Goal: Task Accomplishment & Management: Use online tool/utility

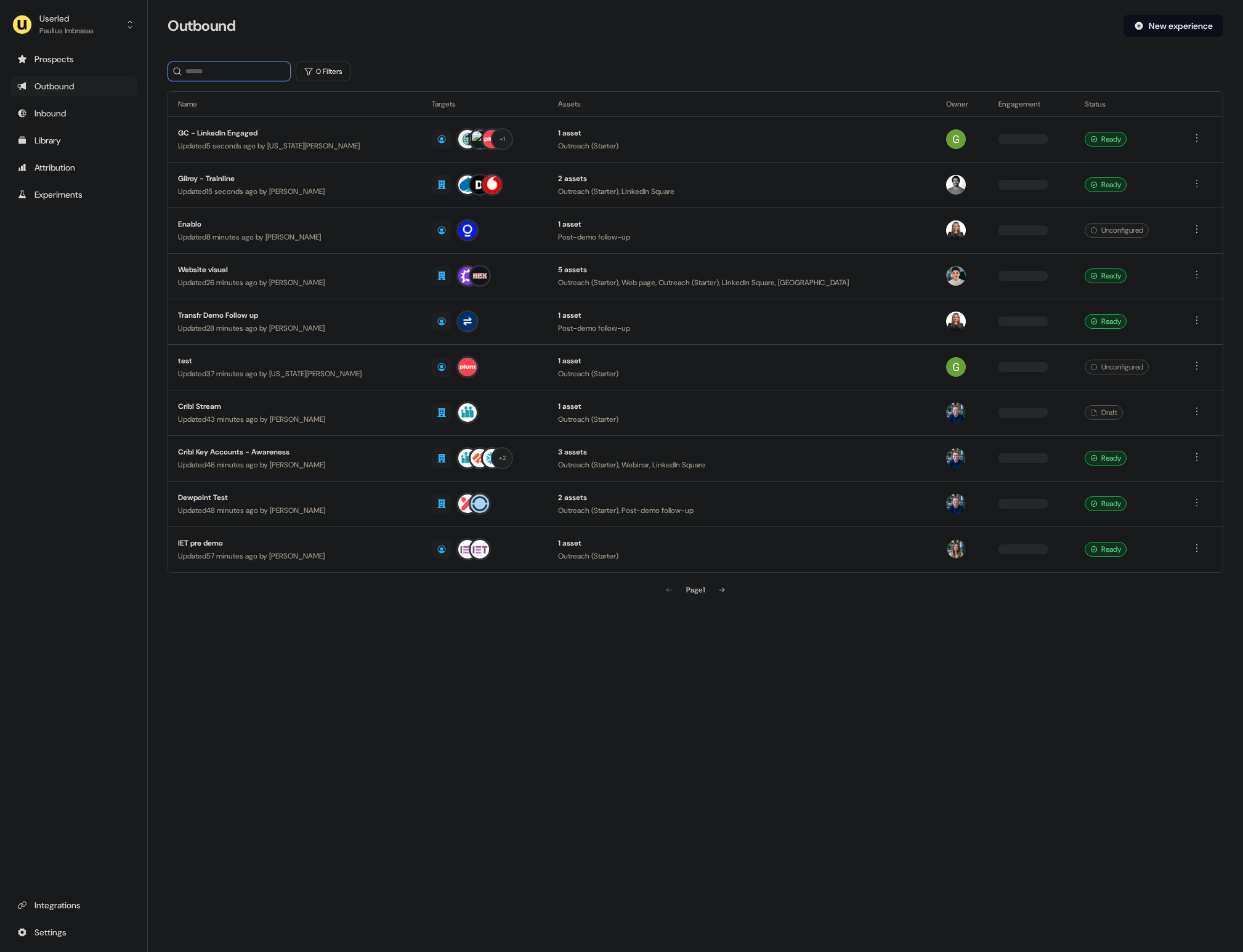
click at [206, 72] on input at bounding box center [229, 71] width 123 height 20
click at [81, 32] on div "Paulius Imbrasas" at bounding box center [66, 30] width 54 height 12
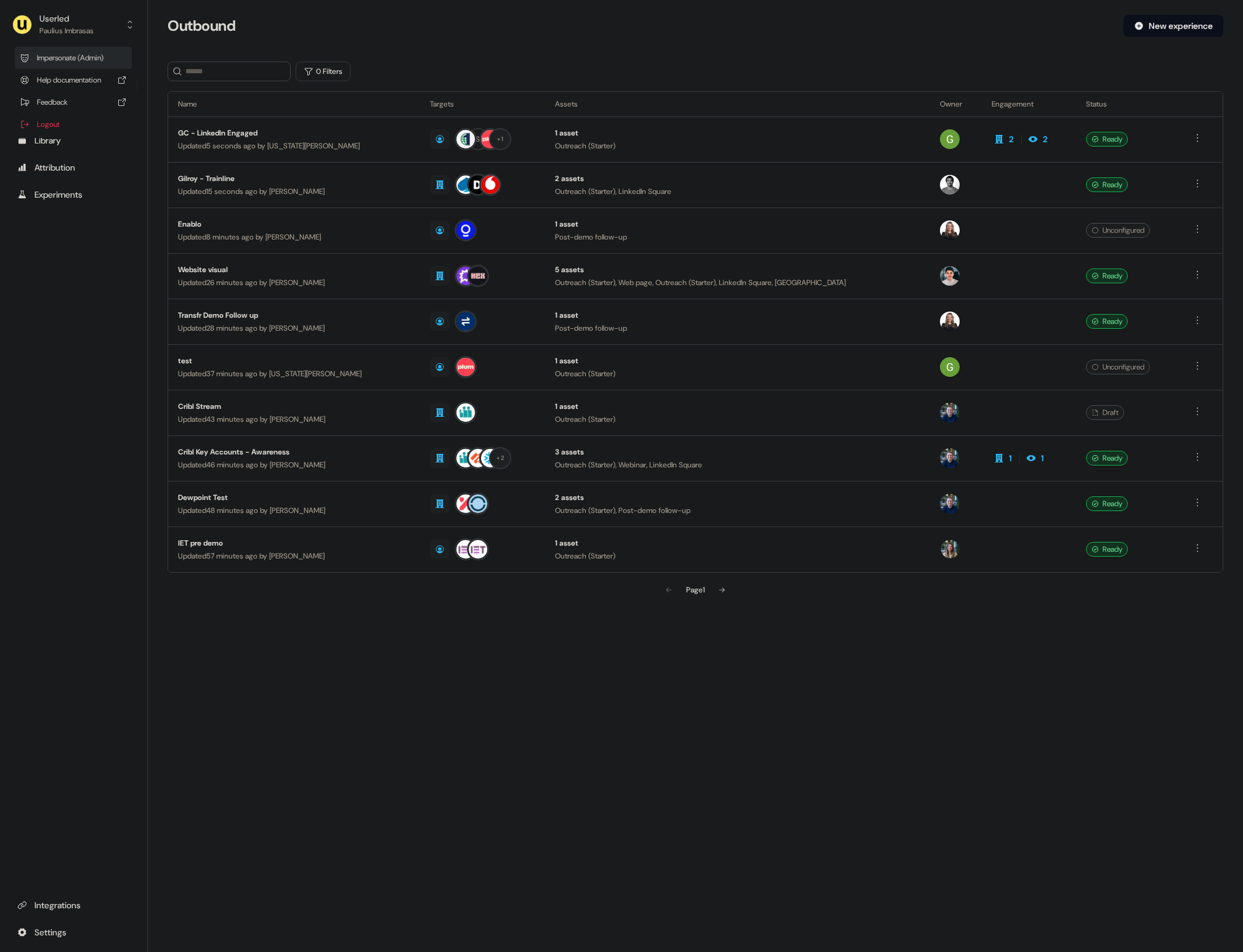
click at [119, 61] on div "Impersonate (Admin)" at bounding box center [73, 58] width 117 height 22
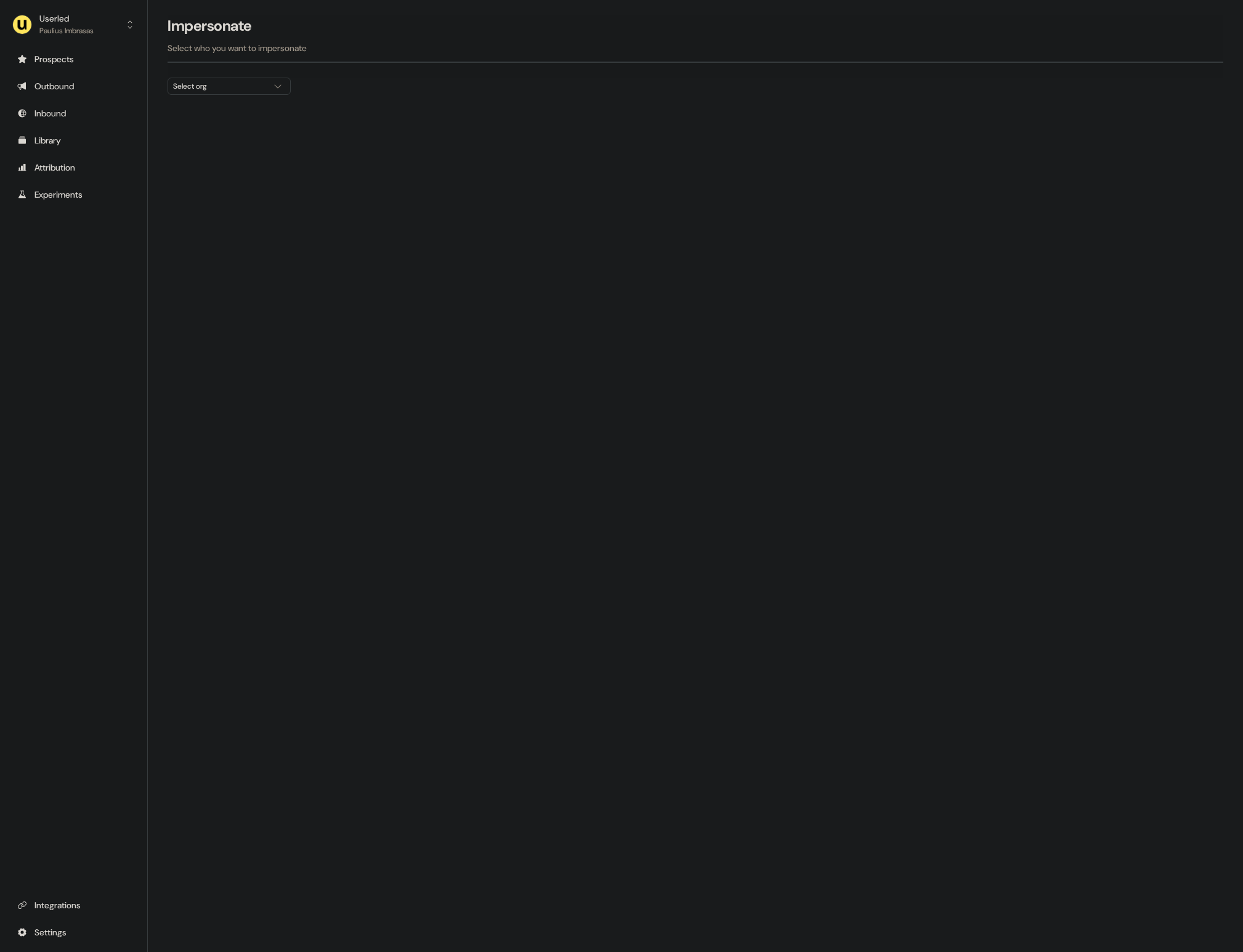
click at [198, 88] on div "Select org" at bounding box center [219, 86] width 92 height 12
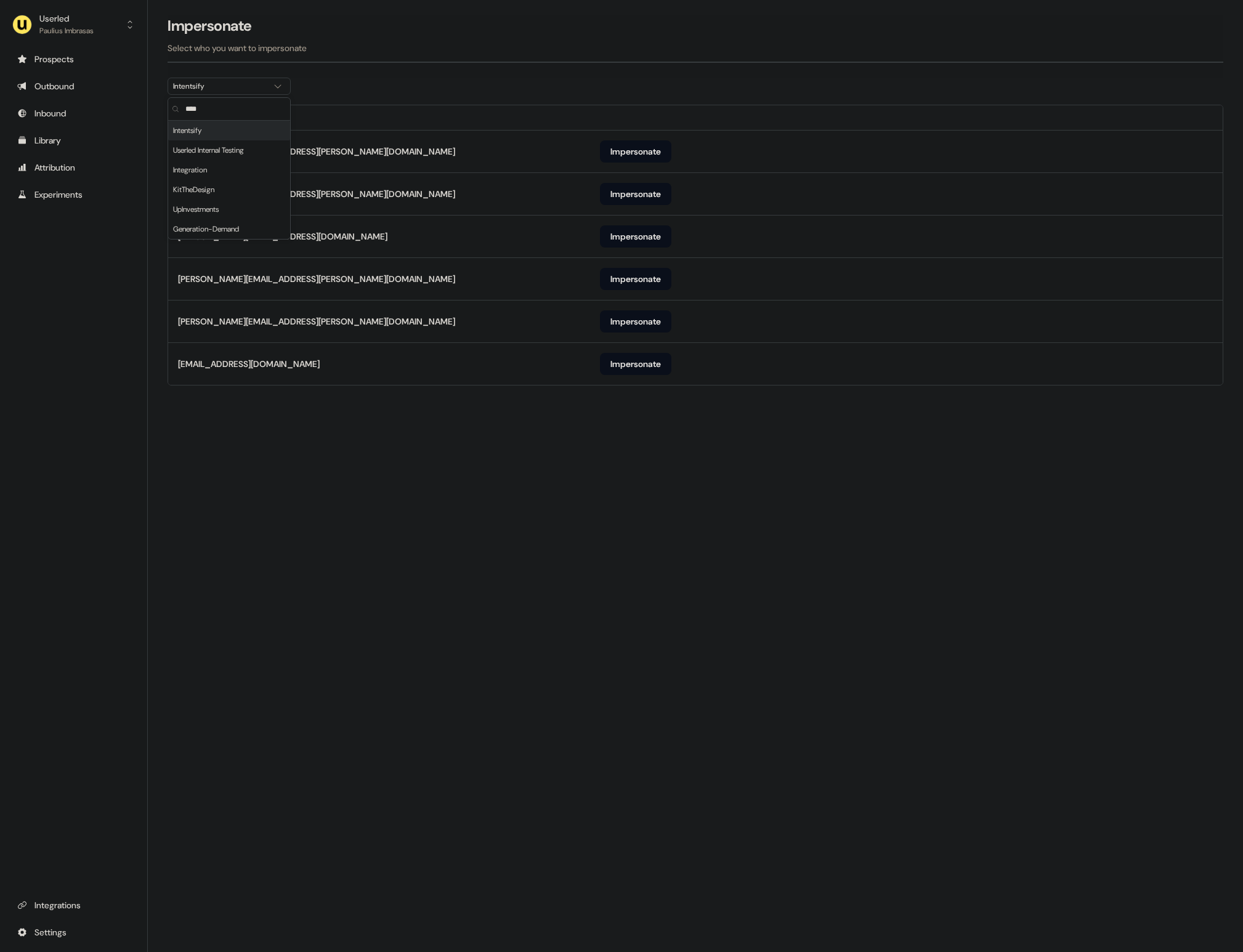
type input "****"
click at [662, 423] on div "Loading... Impersonate Select who you want to impersonate Intentsify Email sama…" at bounding box center [696, 476] width 1095 height 952
click at [636, 363] on button "Impersonate" at bounding box center [635, 364] width 71 height 22
